Goal: Task Accomplishment & Management: Use online tool/utility

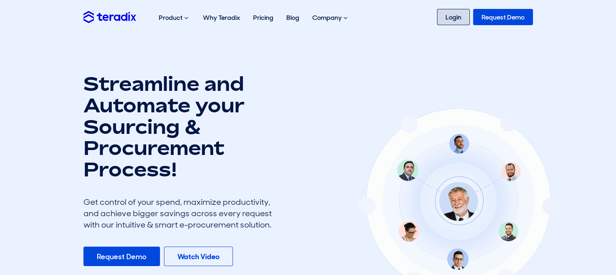
click at [457, 20] on link "Login" at bounding box center [453, 17] width 33 height 16
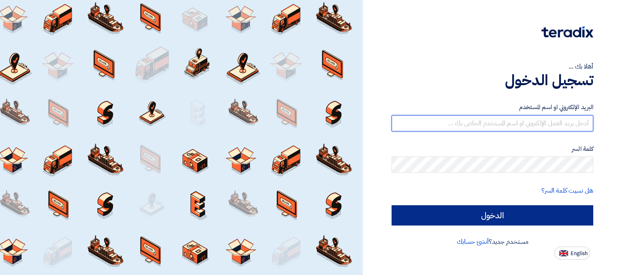
type input "[EMAIL_ADDRESS][DOMAIN_NAME]"
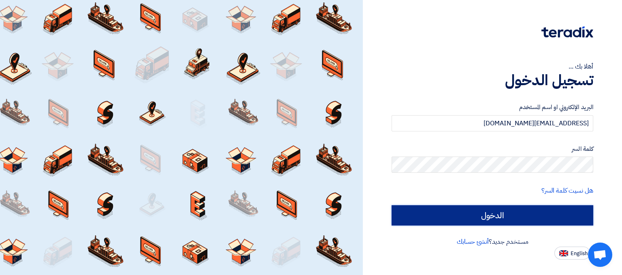
click at [461, 214] on input "الدخول" at bounding box center [493, 215] width 202 height 20
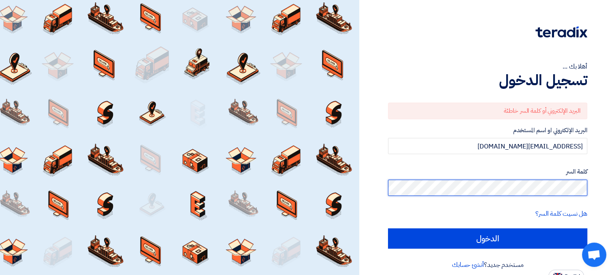
click at [388, 228] on input "الدخول" at bounding box center [487, 238] width 199 height 20
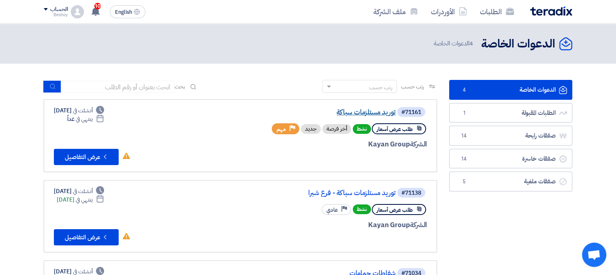
click at [389, 114] on link "توريد مستلزمات سباكة" at bounding box center [315, 112] width 162 height 7
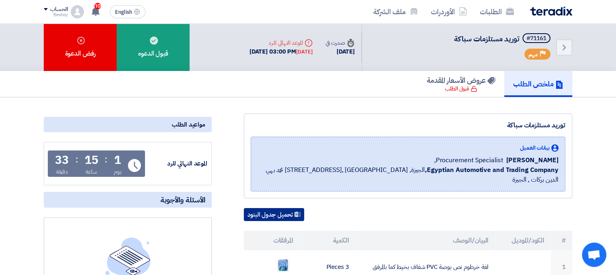
click at [285, 208] on button "تحميل جدول البنود" at bounding box center [274, 214] width 60 height 13
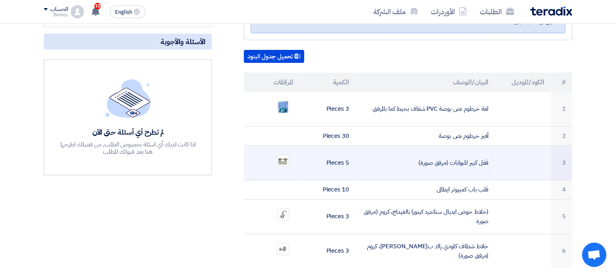
scroll to position [199, 0]
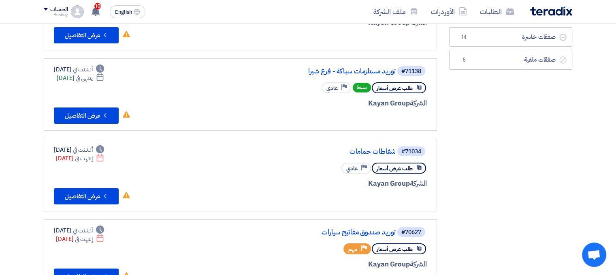
scroll to position [41, 0]
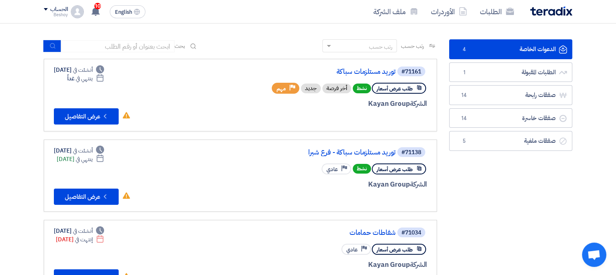
click at [378, 147] on div "#71138 توريد مستلزمات سباكة - فرع شبرا" at bounding box center [329, 151] width 195 height 11
click at [378, 151] on link "توريد مستلزمات سباكة - فرع شبرا" at bounding box center [315, 152] width 162 height 7
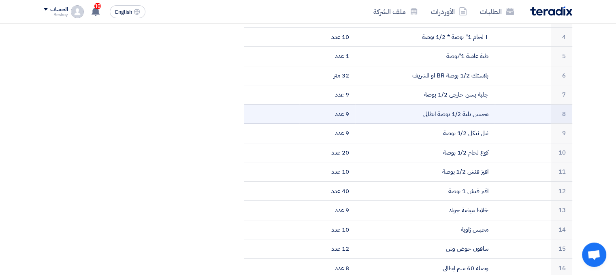
scroll to position [162, 0]
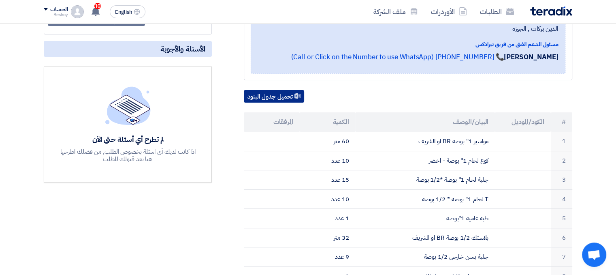
click at [297, 93] on use at bounding box center [298, 96] width 6 height 6
